Goal: Transaction & Acquisition: Purchase product/service

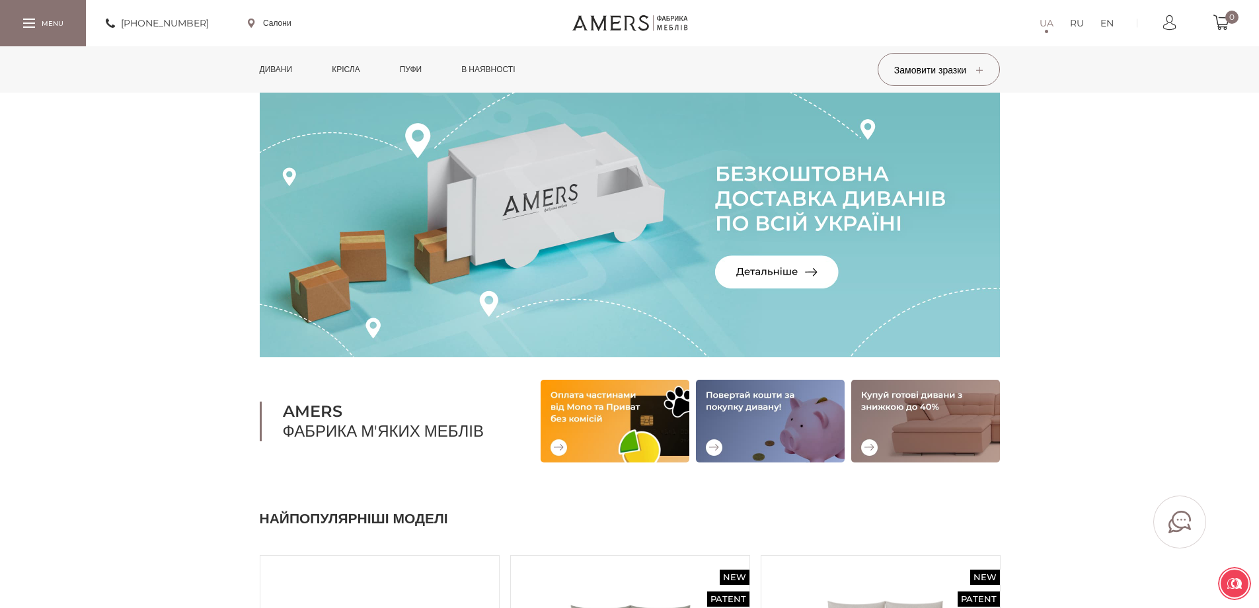
click at [284, 67] on link "Дивани" at bounding box center [276, 69] width 53 height 46
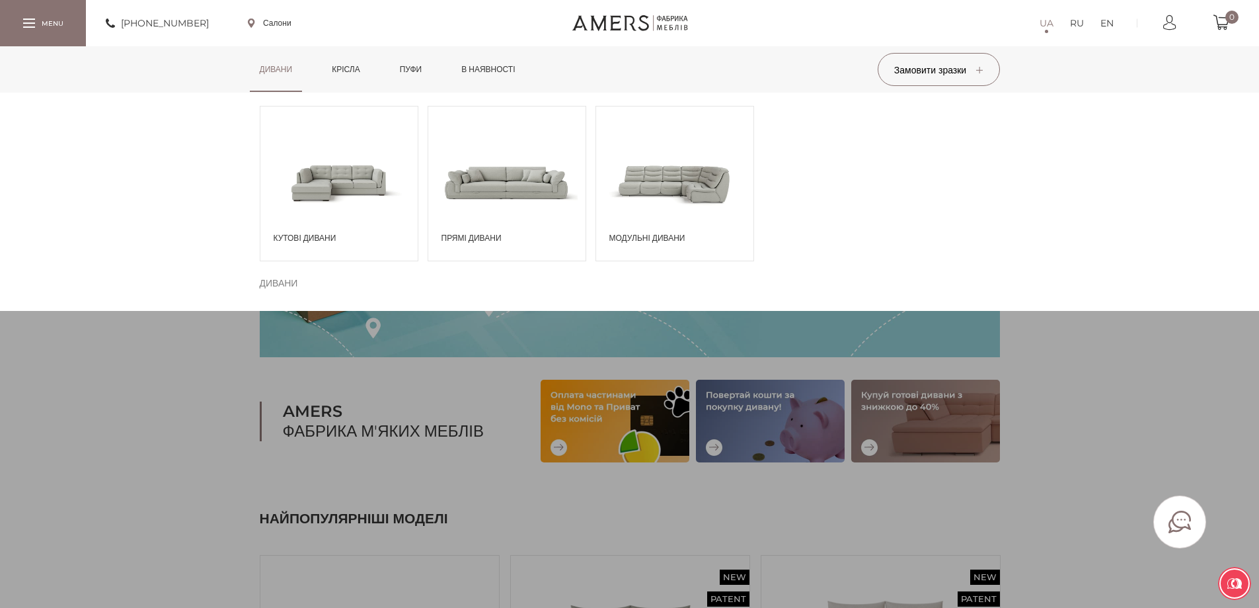
click at [326, 188] on span at bounding box center [338, 182] width 157 height 92
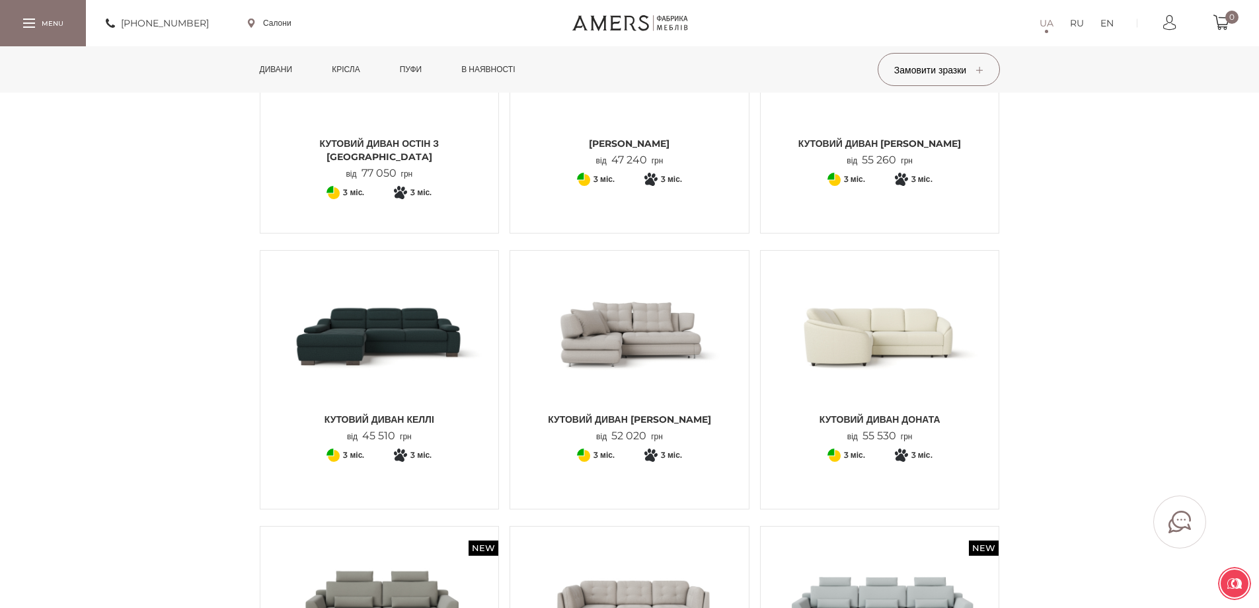
scroll to position [661, 0]
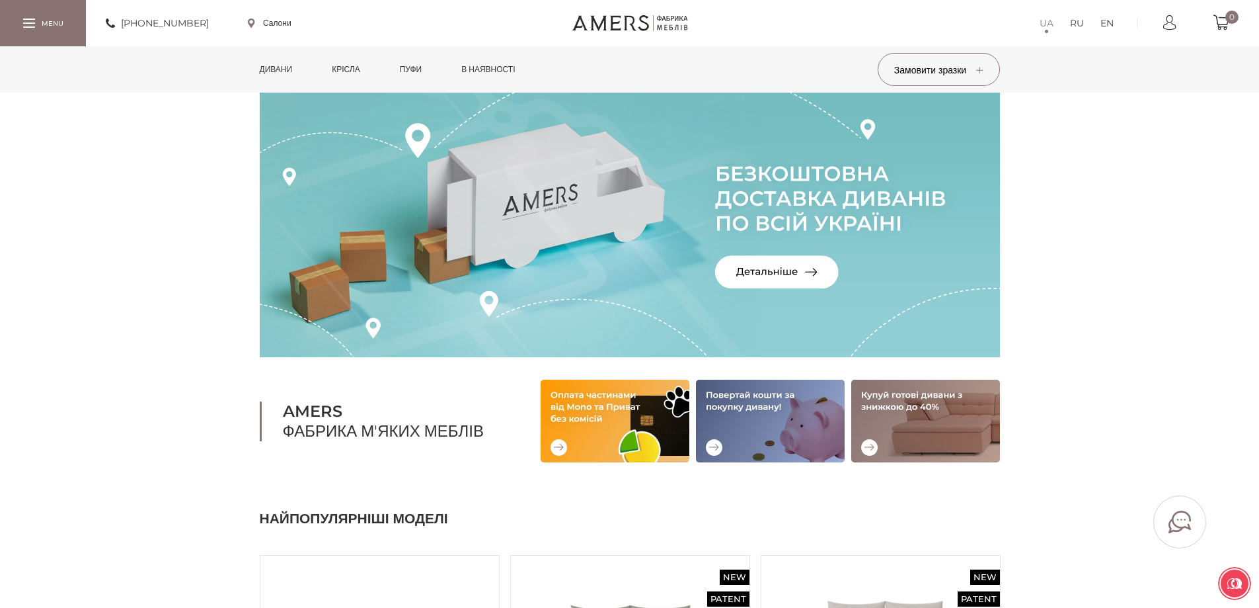
click at [272, 70] on link "Дивани" at bounding box center [276, 69] width 53 height 46
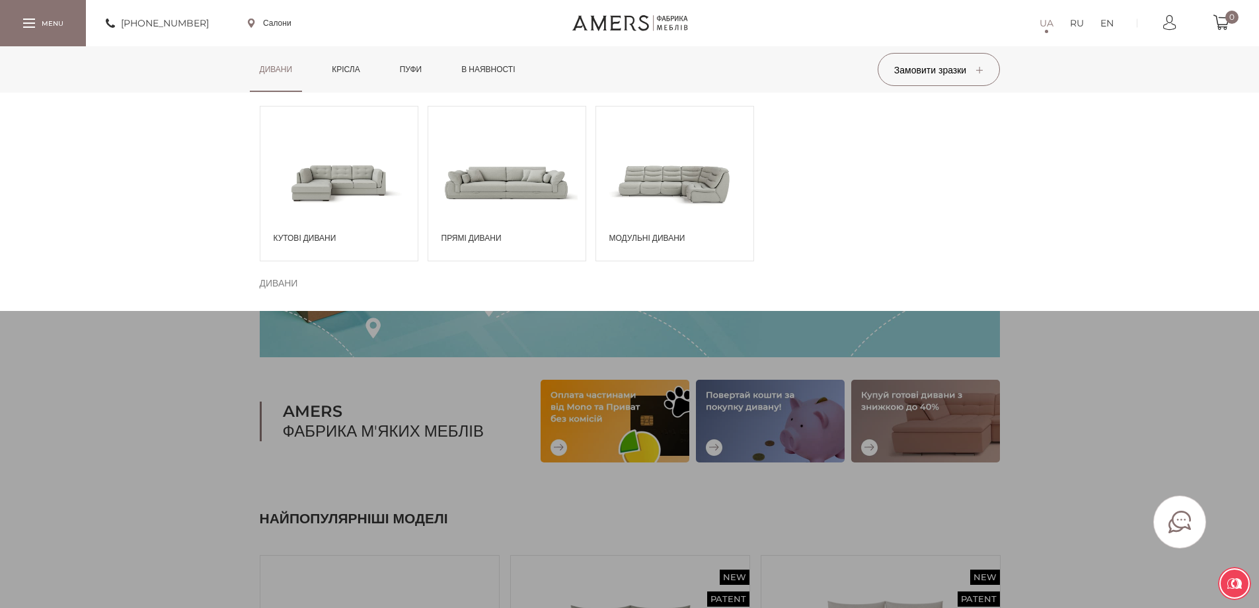
click at [377, 193] on span at bounding box center [338, 182] width 157 height 92
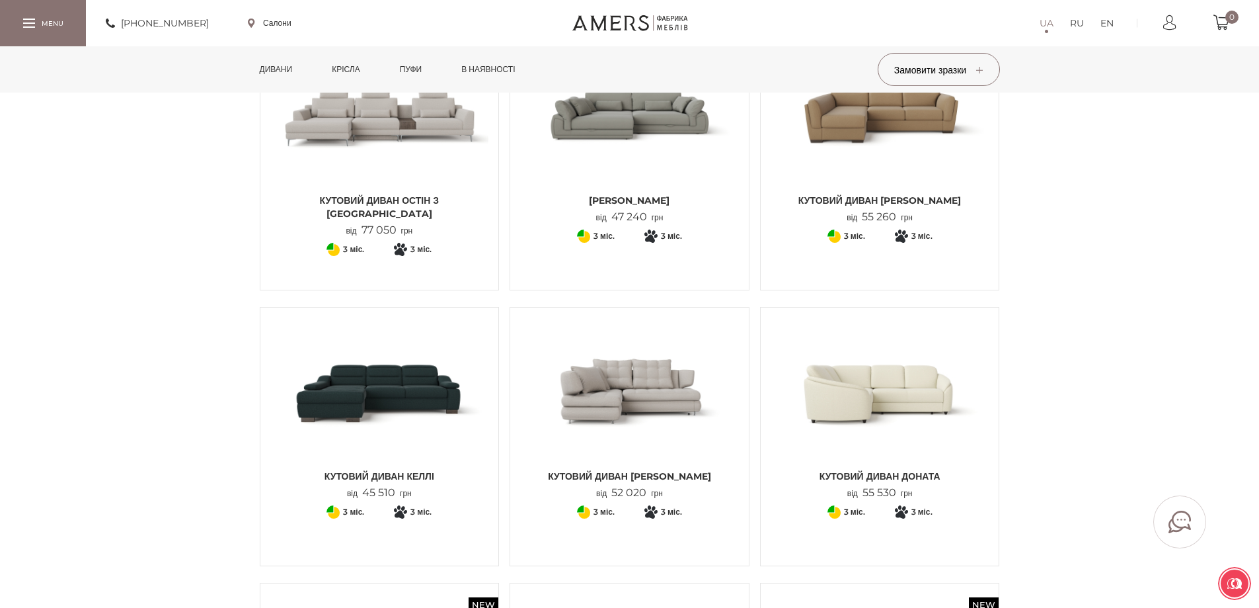
scroll to position [331, 0]
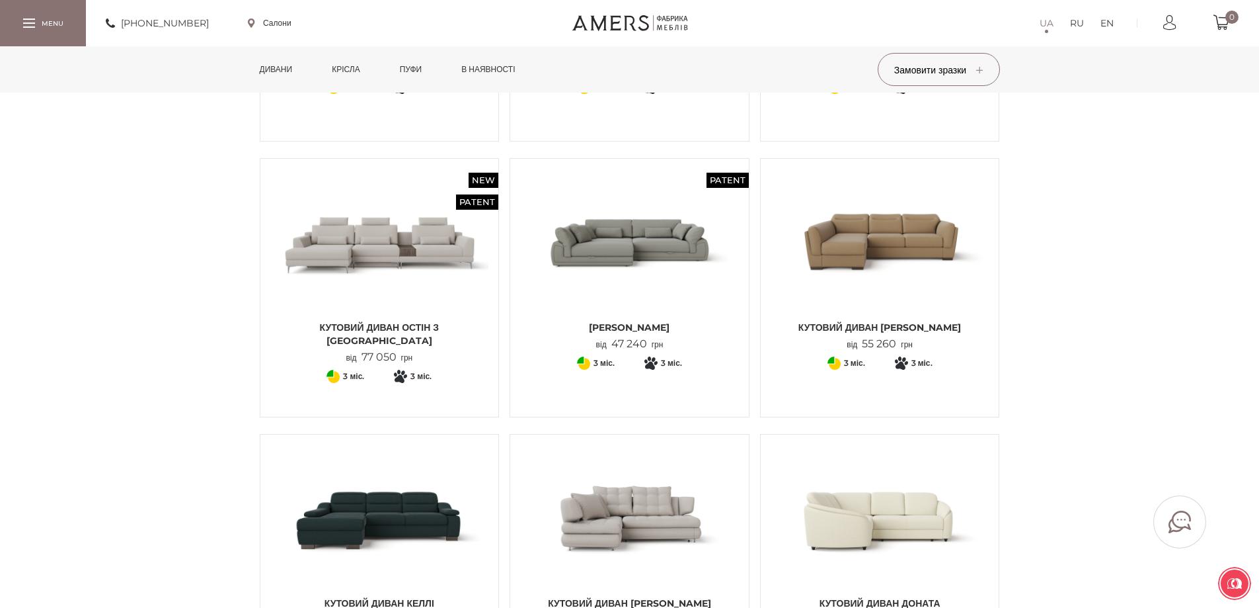
click at [847, 244] on img at bounding box center [880, 241] width 219 height 145
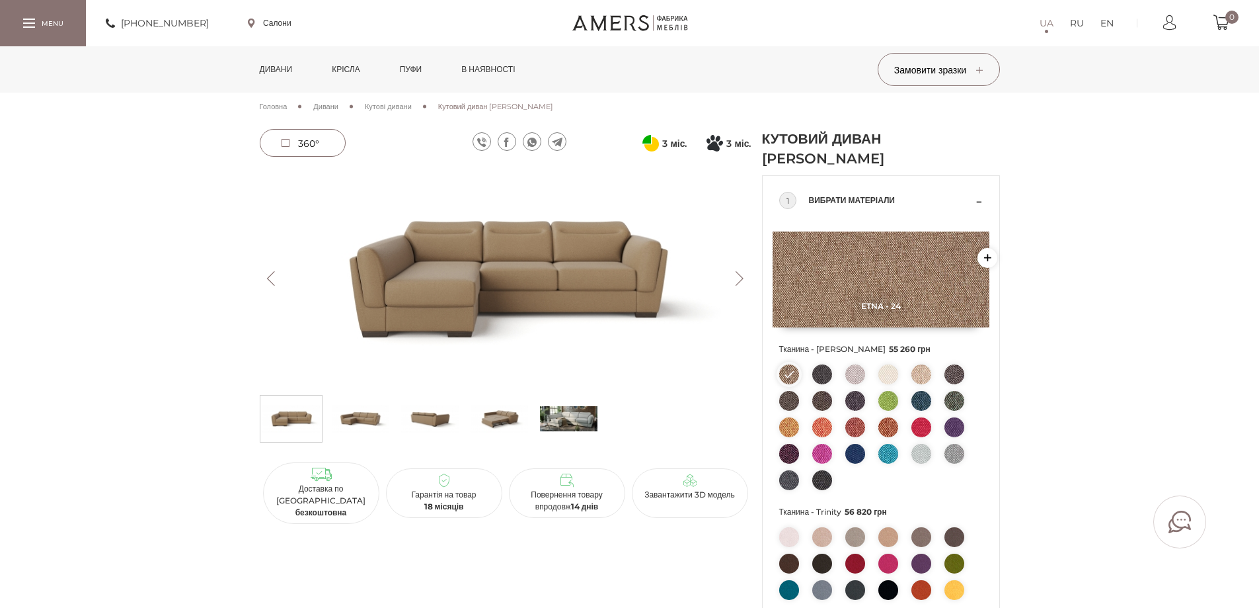
click at [493, 272] on img at bounding box center [506, 279] width 492 height 220
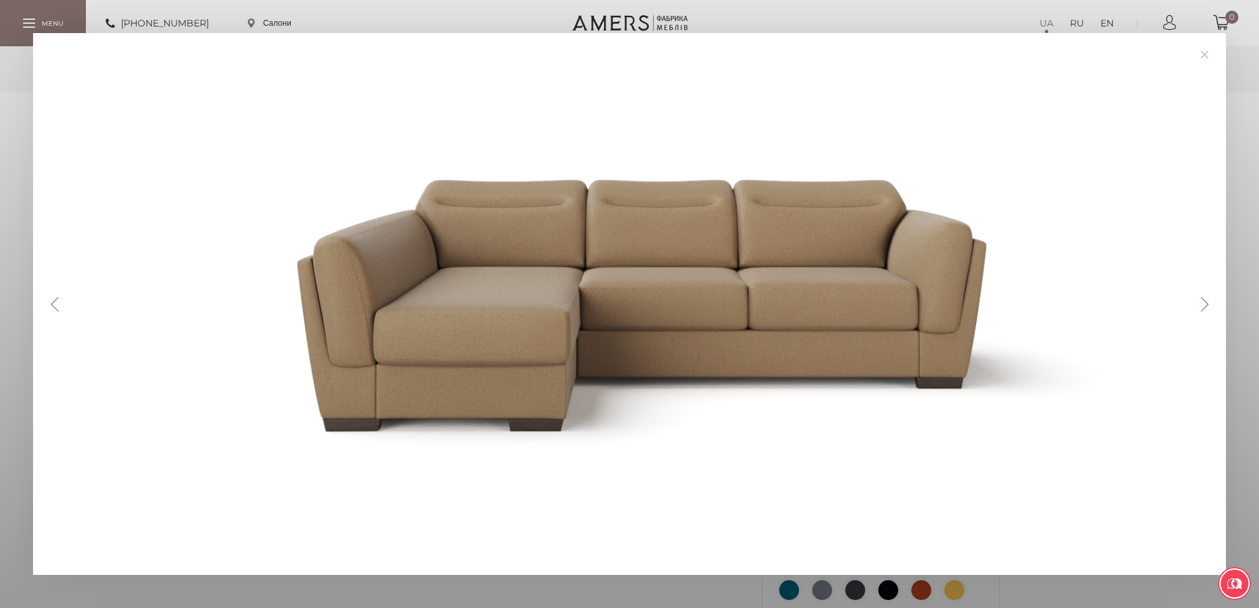
click at [1204, 304] on button "Next" at bounding box center [1204, 304] width 23 height 15
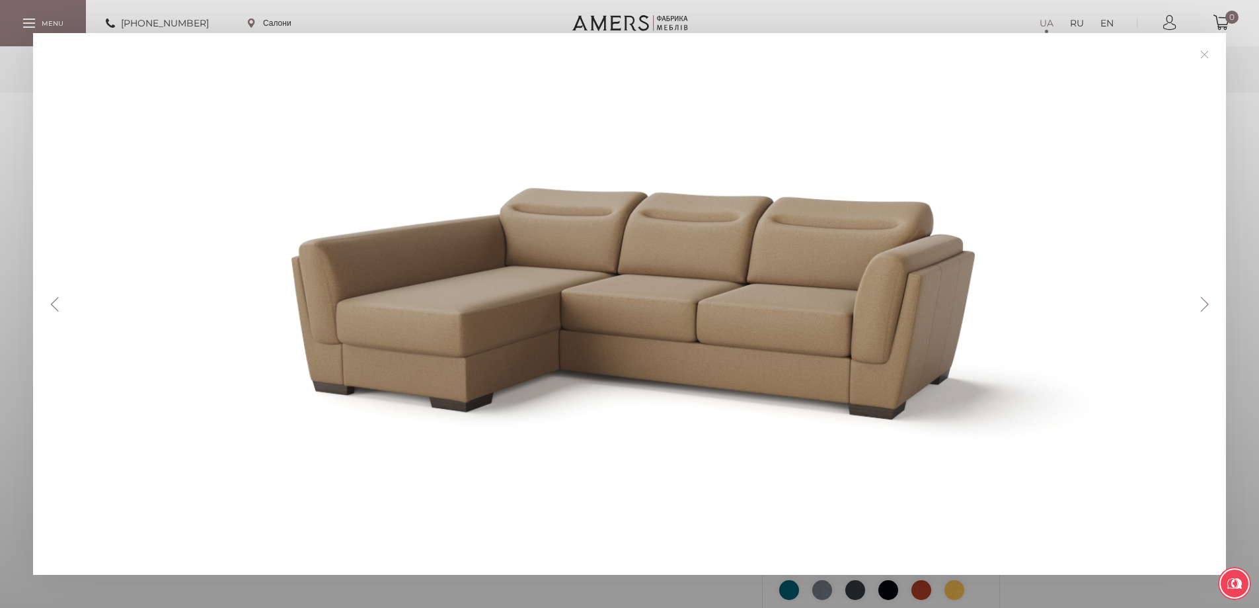
click at [1204, 304] on button "Next" at bounding box center [1204, 304] width 23 height 15
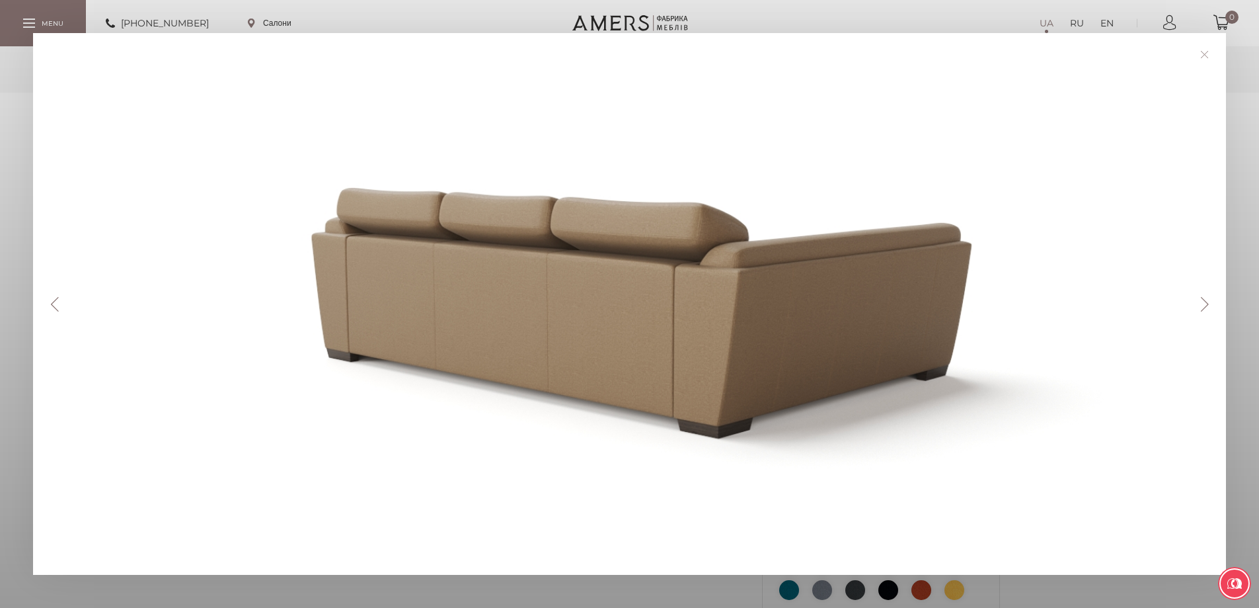
click at [1204, 304] on button "Next" at bounding box center [1204, 304] width 23 height 15
